Goal: Information Seeking & Learning: Get advice/opinions

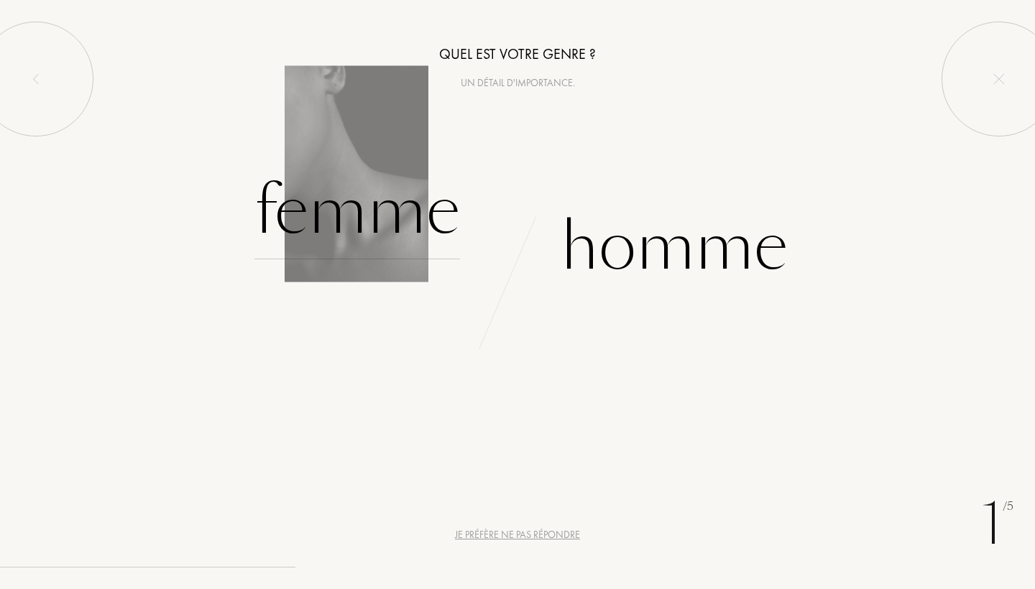
click at [385, 210] on div "Femme" at bounding box center [357, 210] width 206 height 97
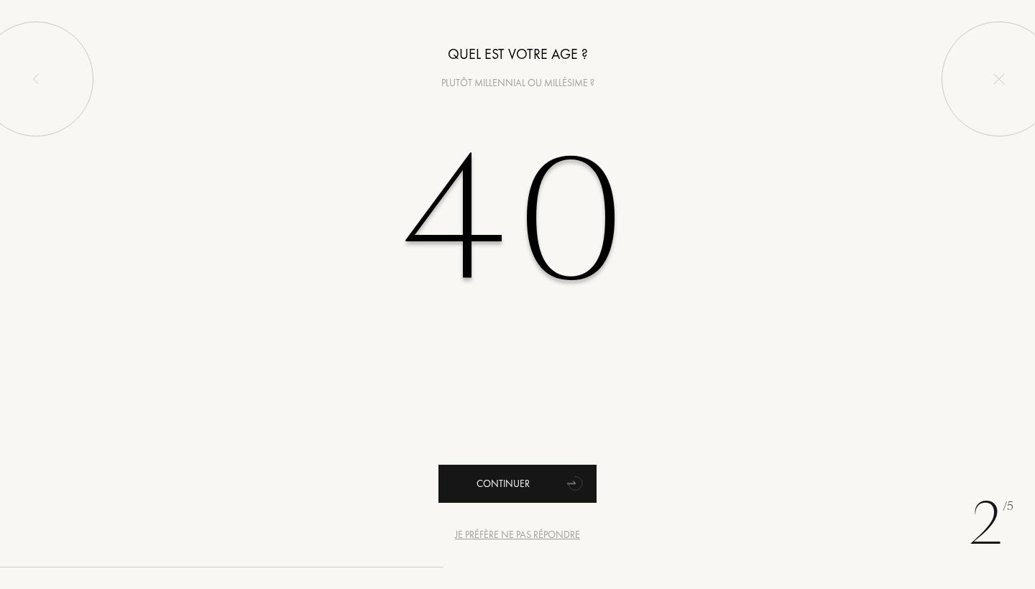
type input "40"
click at [541, 481] on div "Continuer" at bounding box center [517, 484] width 158 height 38
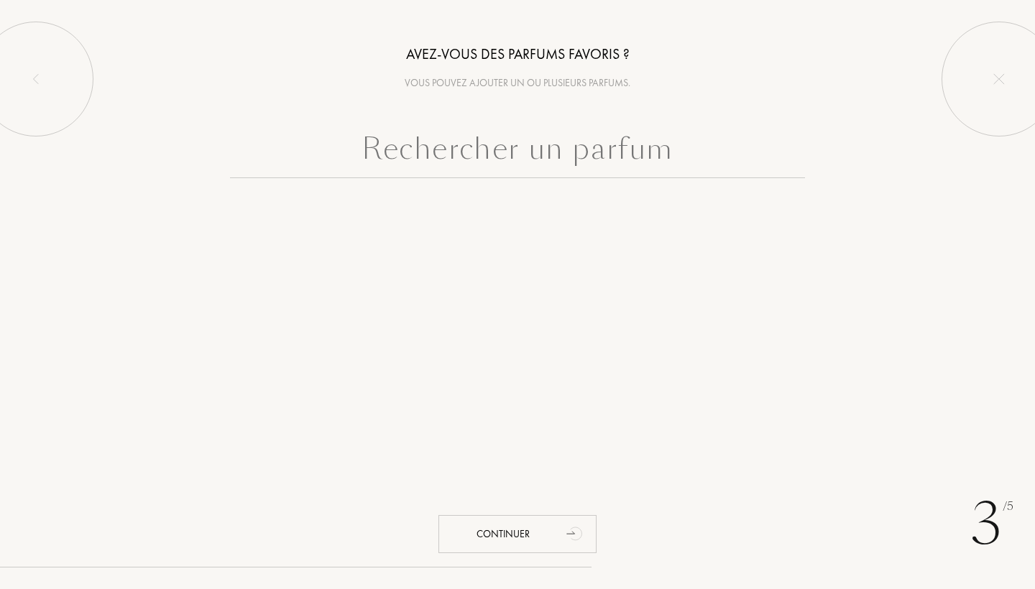
click at [537, 150] on input "text" at bounding box center [517, 152] width 575 height 52
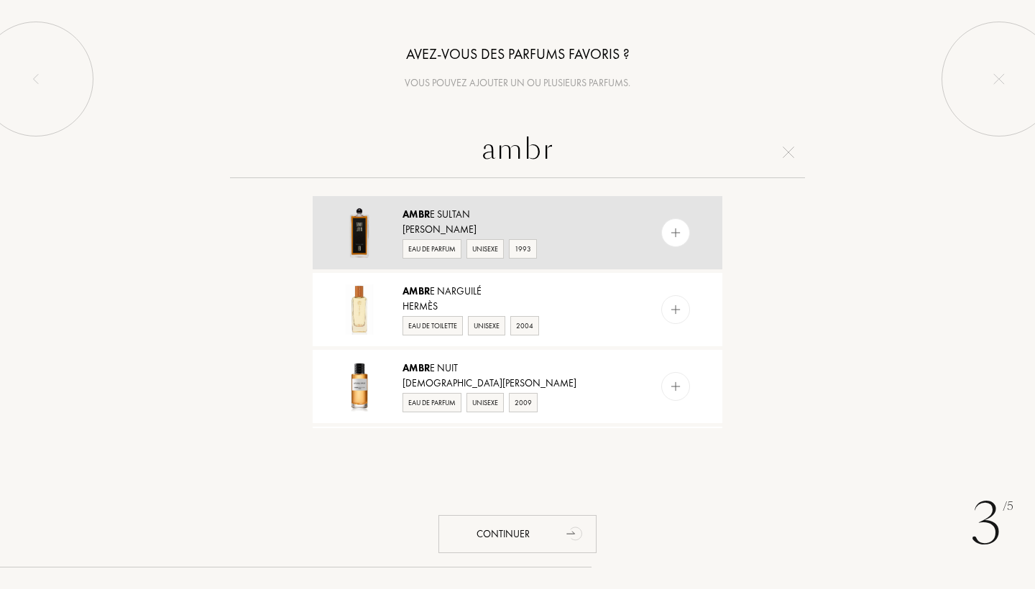
type input "ambr"
click at [501, 210] on div "Ambr e [PERSON_NAME]" at bounding box center [516, 214] width 229 height 15
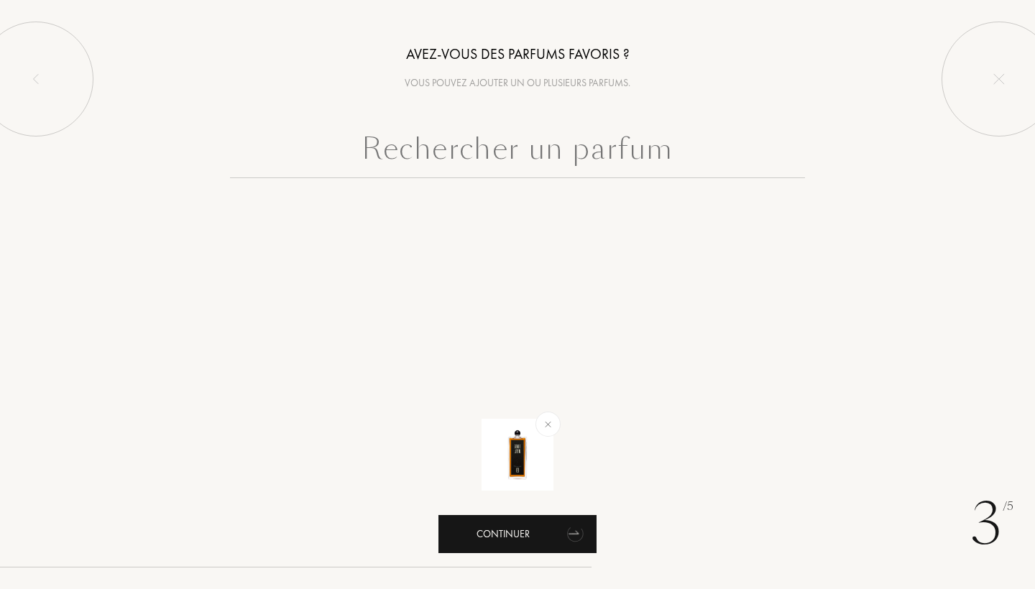
click at [512, 541] on div "Continuer" at bounding box center [517, 534] width 158 height 38
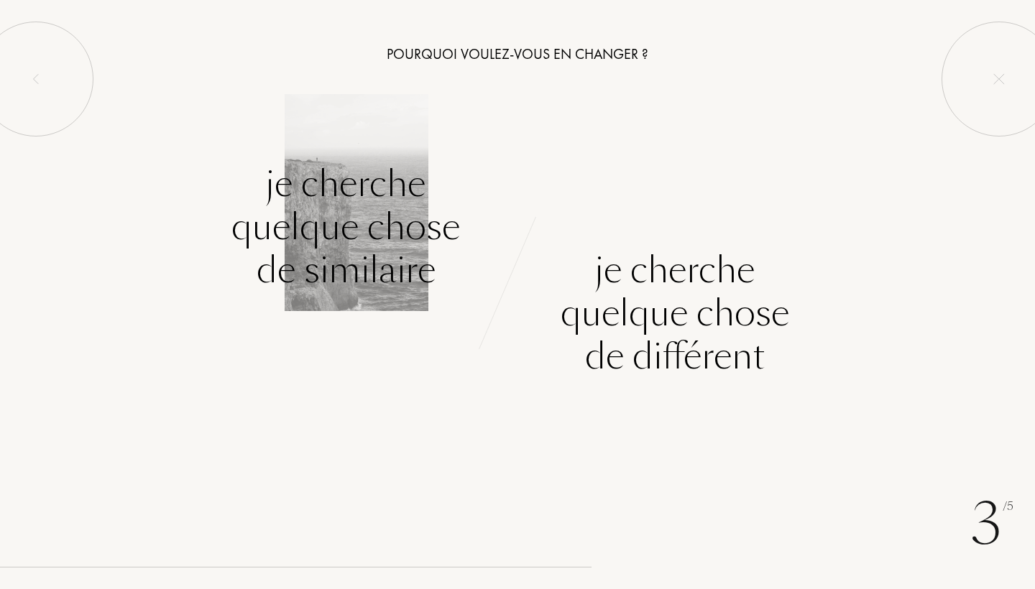
click at [342, 230] on div "Je cherche quelque chose de similaire" at bounding box center [345, 226] width 229 height 129
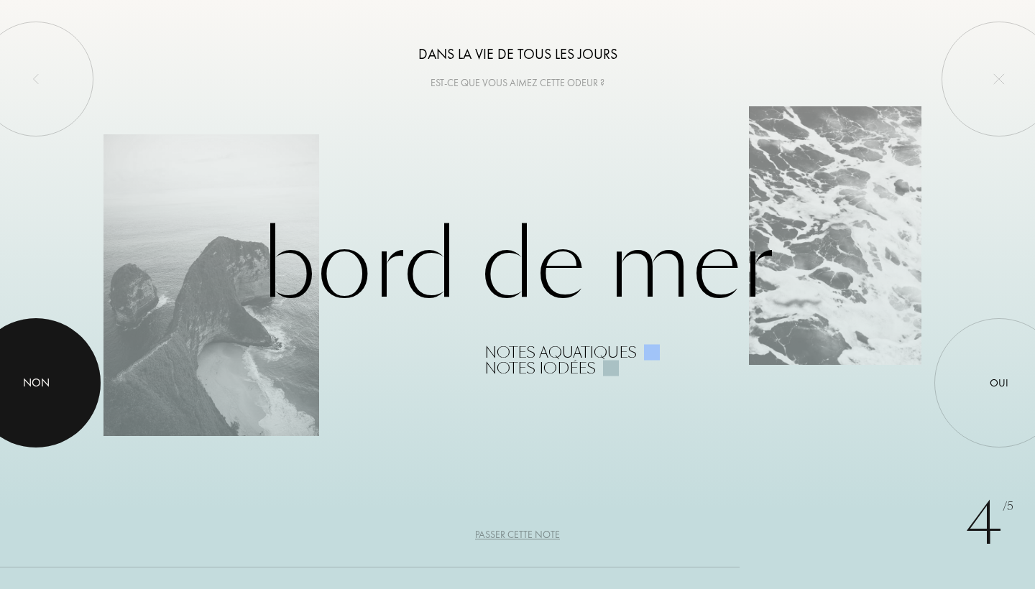
click at [48, 382] on div "Non" at bounding box center [36, 382] width 27 height 17
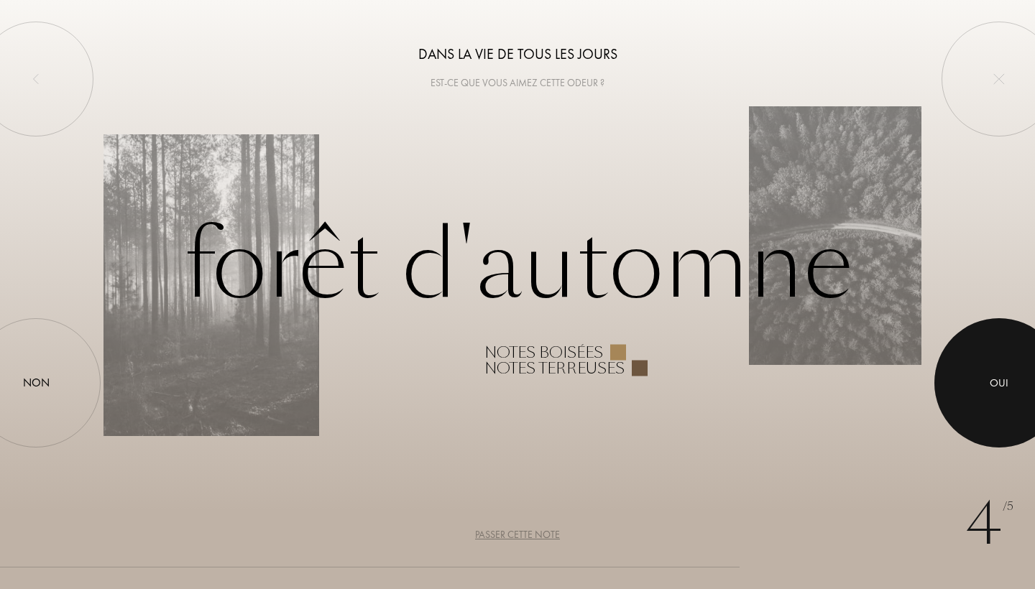
click at [986, 346] on div at bounding box center [998, 382] width 129 height 129
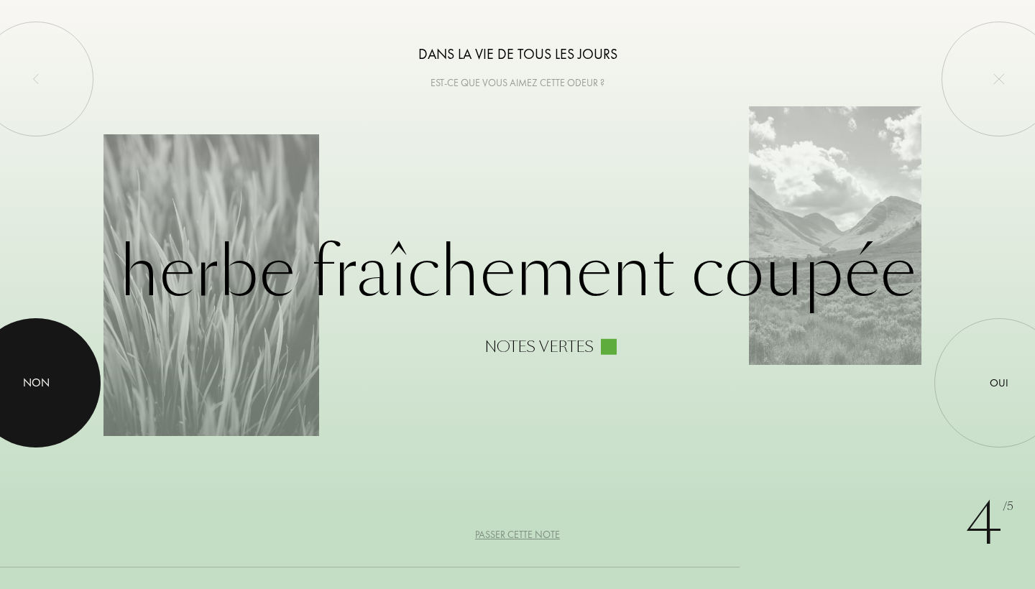
click at [52, 382] on div at bounding box center [35, 382] width 129 height 129
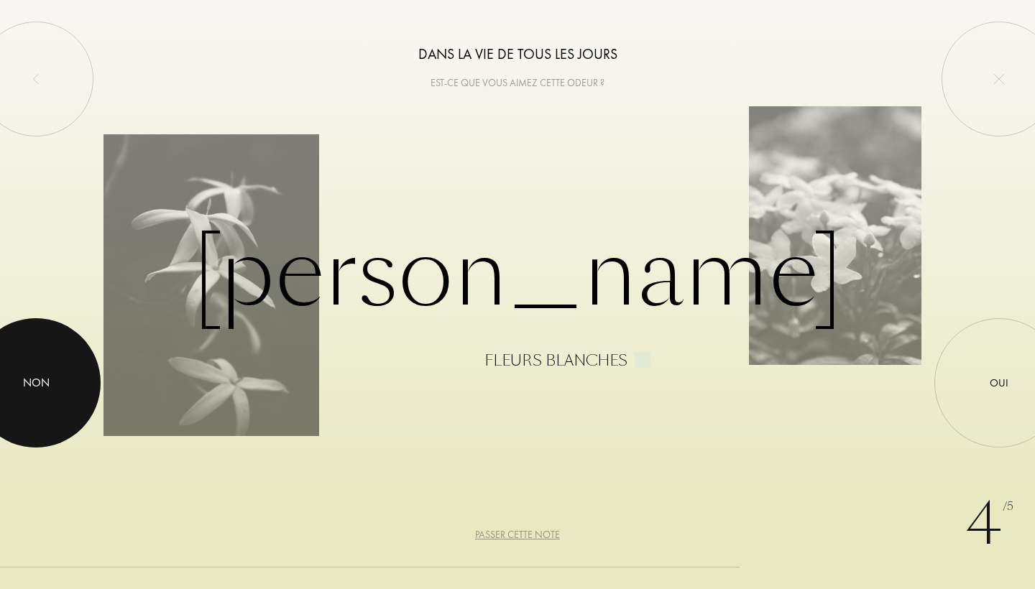
click at [79, 387] on div "Non" at bounding box center [35, 382] width 129 height 129
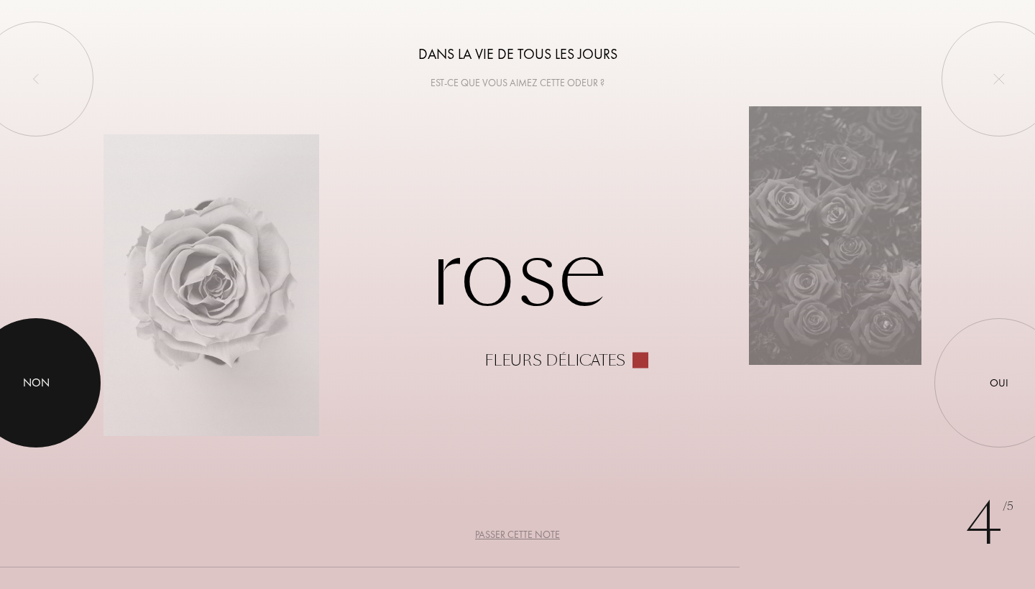
click at [51, 377] on div at bounding box center [35, 382] width 129 height 129
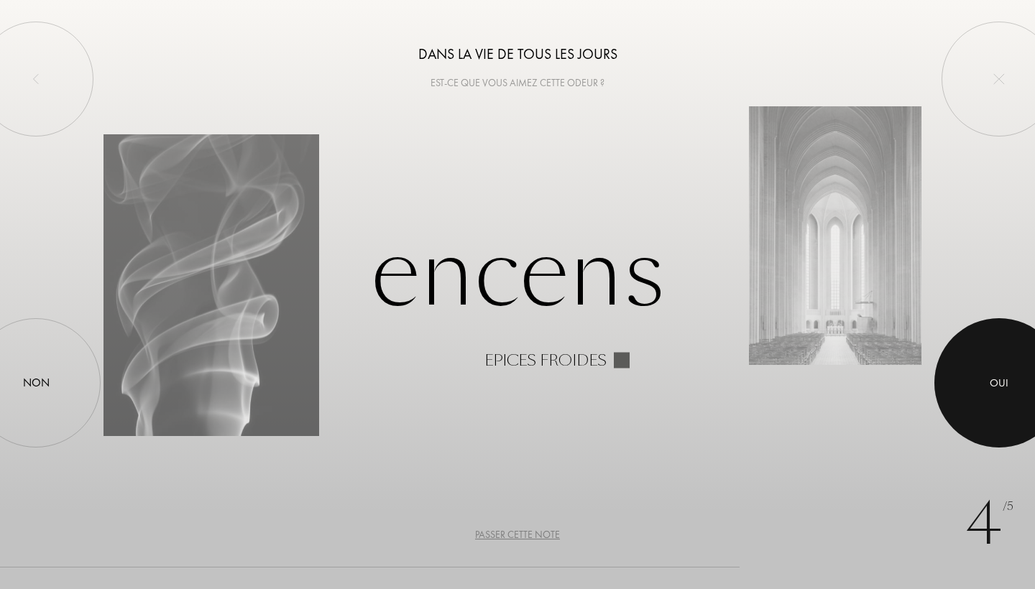
click at [999, 374] on div at bounding box center [998, 382] width 129 height 129
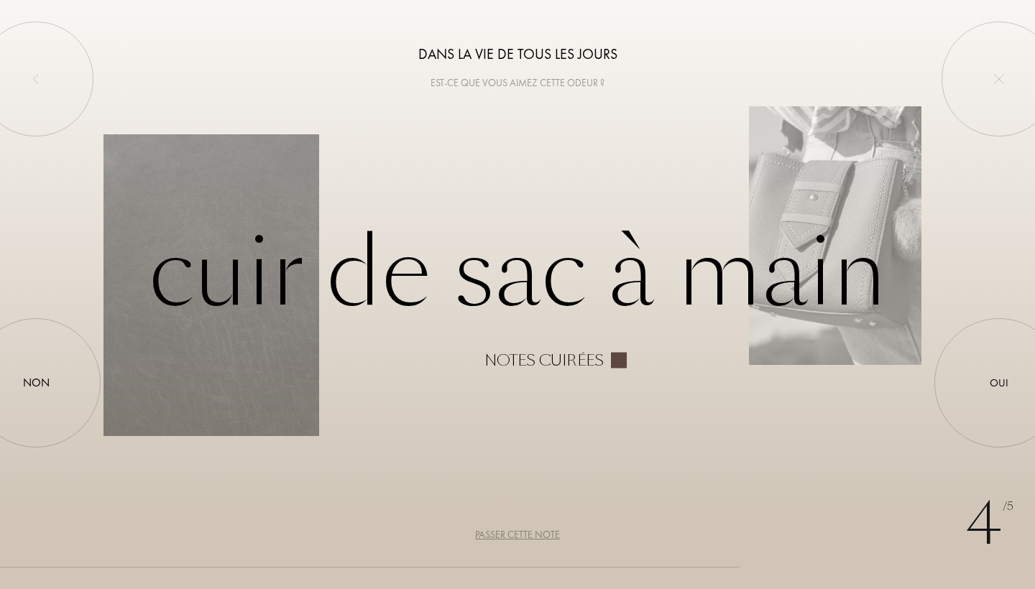
click at [509, 530] on div "Passer cette note" at bounding box center [517, 534] width 85 height 15
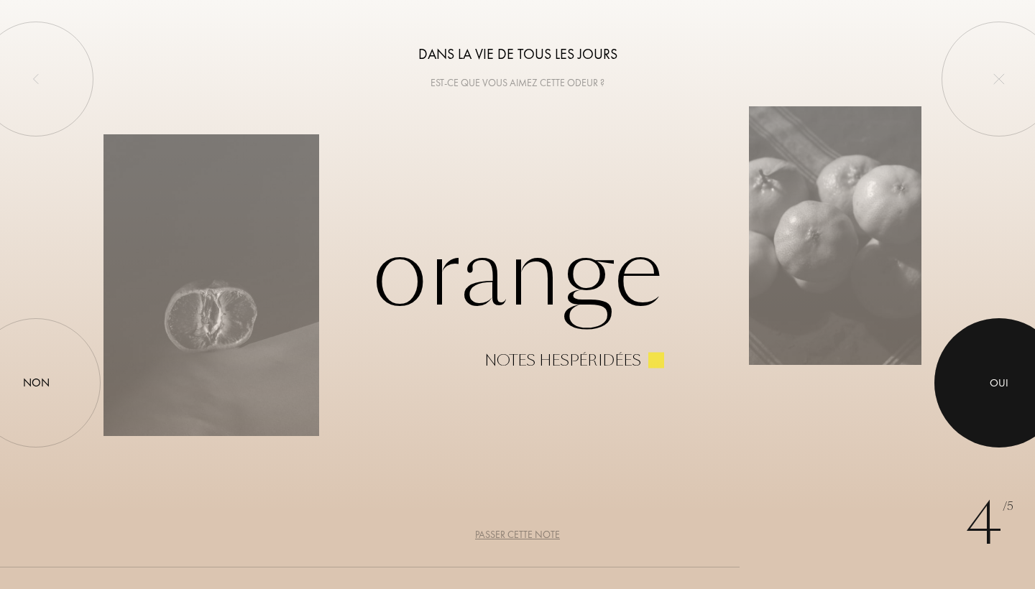
click at [990, 379] on div at bounding box center [998, 382] width 129 height 129
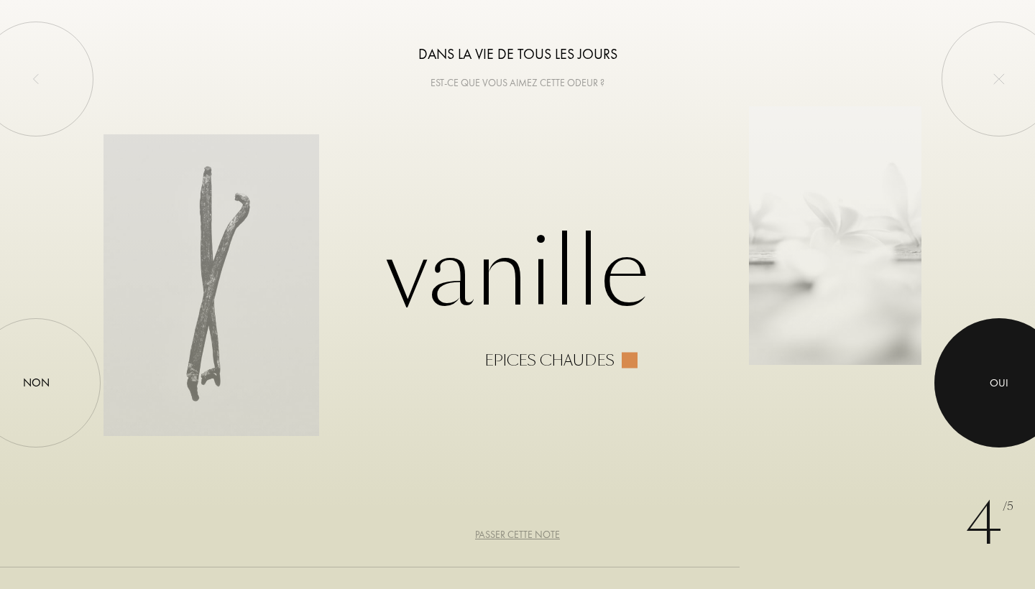
click at [986, 389] on div at bounding box center [998, 382] width 129 height 129
